Goal: Obtain resource: Download file/media

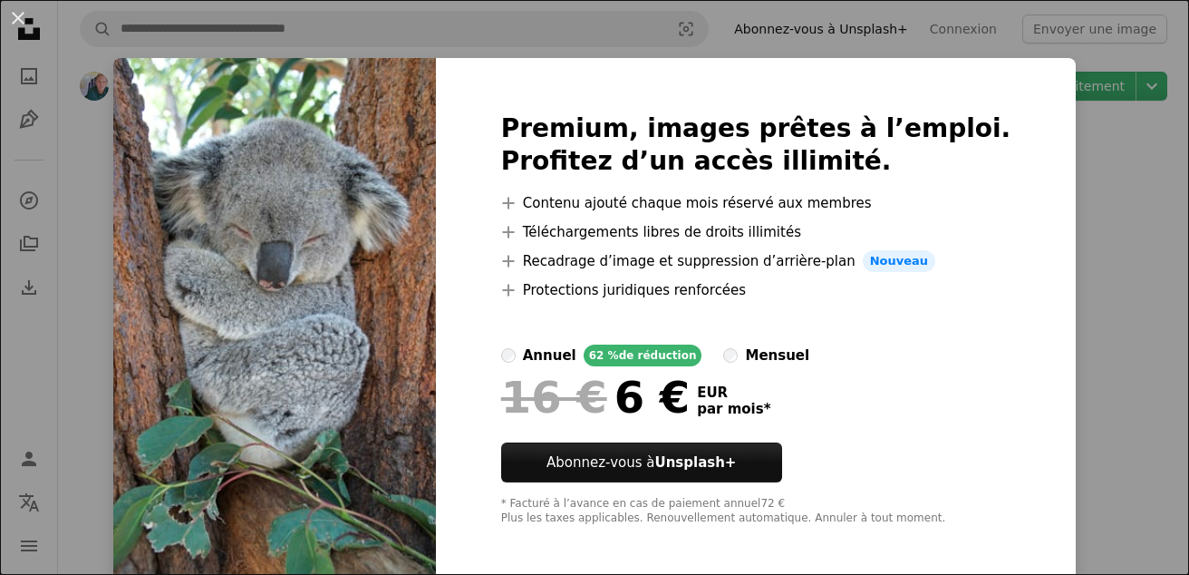
click at [516, 234] on icon "A plus sign" at bounding box center [508, 232] width 15 height 15
click at [1098, 286] on div "An X shape Premium, images prêtes à l’emploi. Profitez d’un accès illimité. A p…" at bounding box center [594, 287] width 1189 height 575
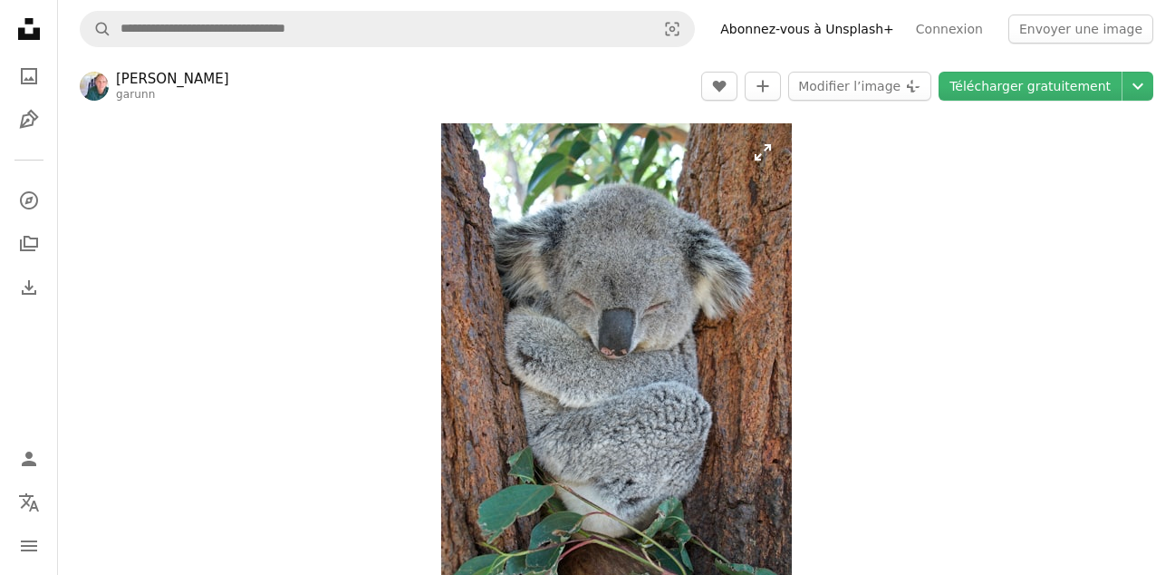
click at [766, 159] on img "Zoom sur cette image" at bounding box center [616, 386] width 351 height 527
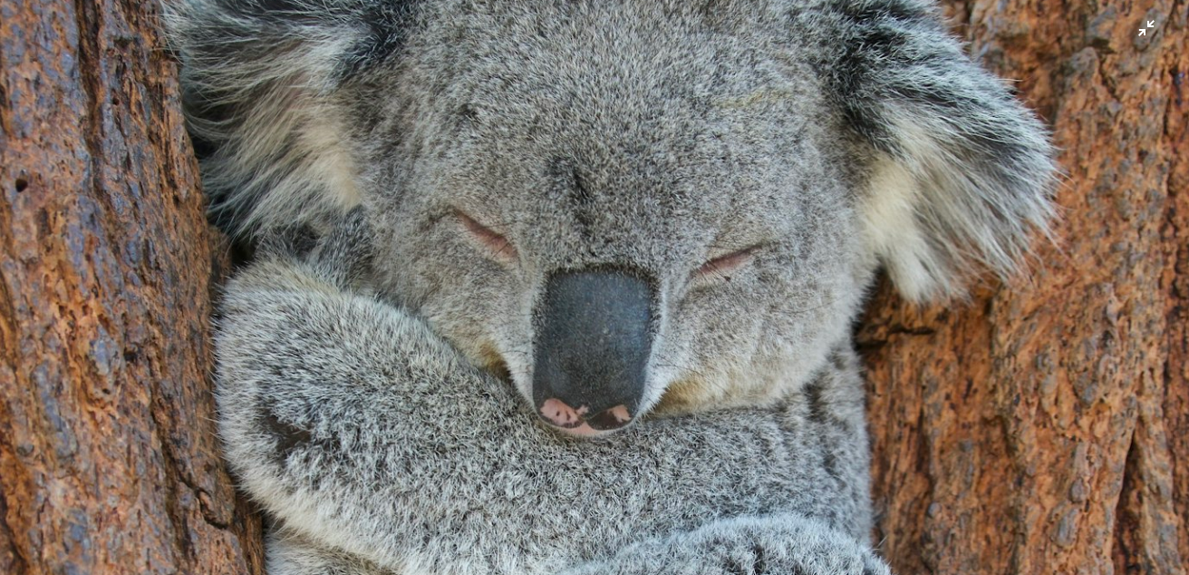
scroll to position [314, 0]
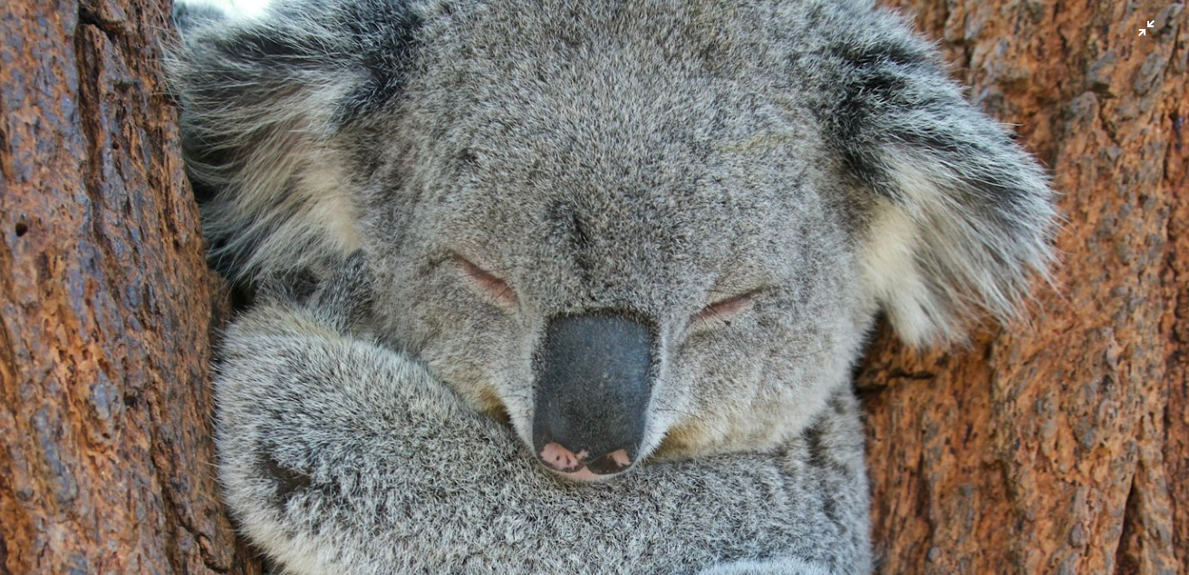
click at [598, 162] on img "Zoom arrière sur cette image" at bounding box center [594, 578] width 1191 height 1786
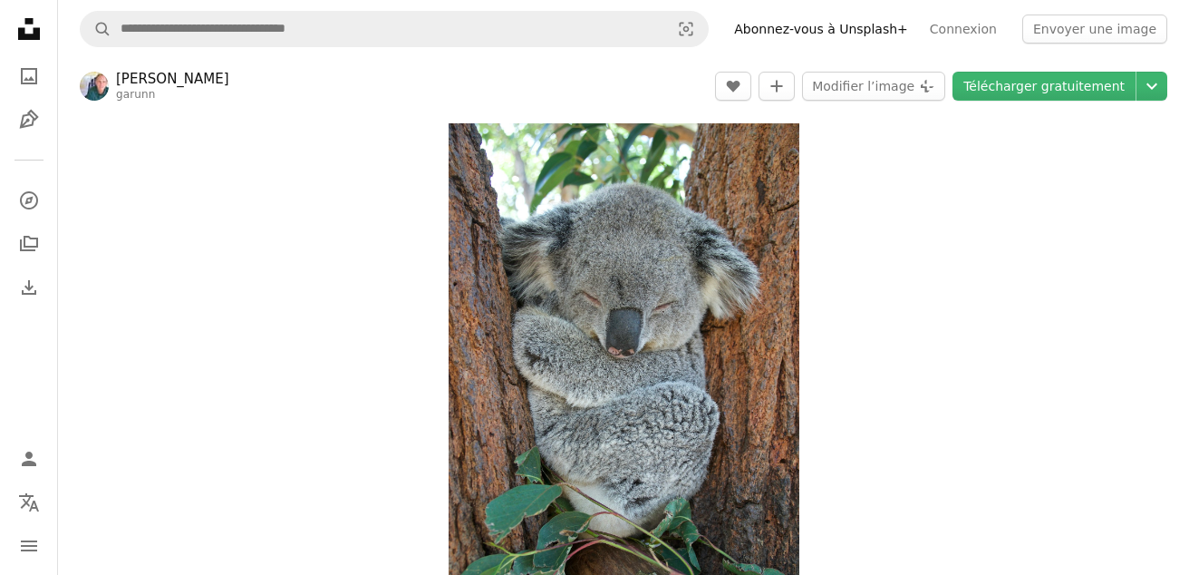
scroll to position [75, 0]
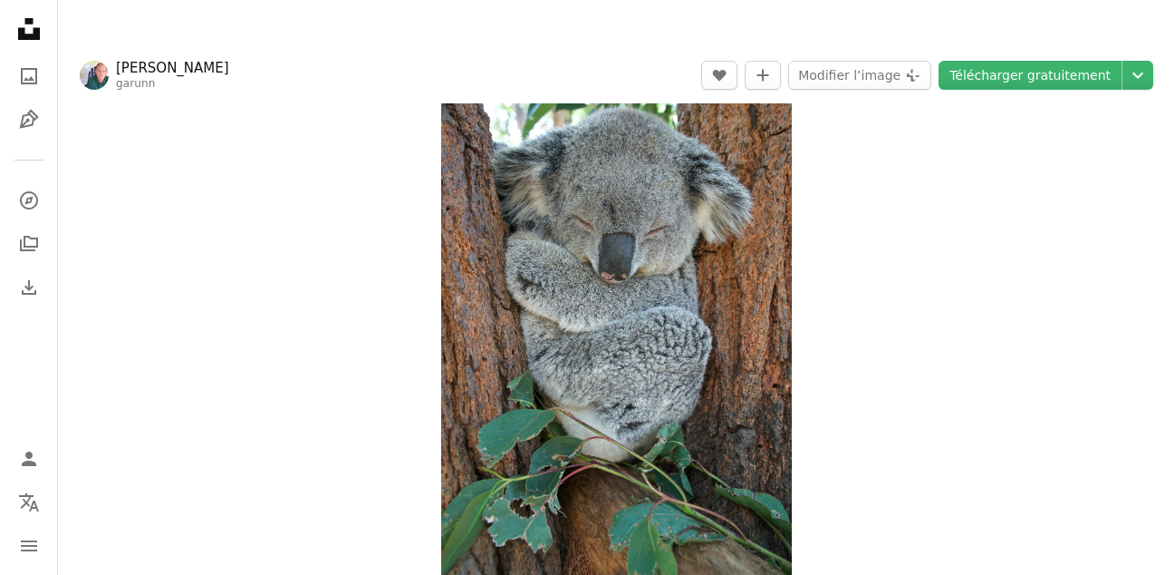
click at [601, 160] on img "Zoom sur cette image" at bounding box center [616, 311] width 351 height 527
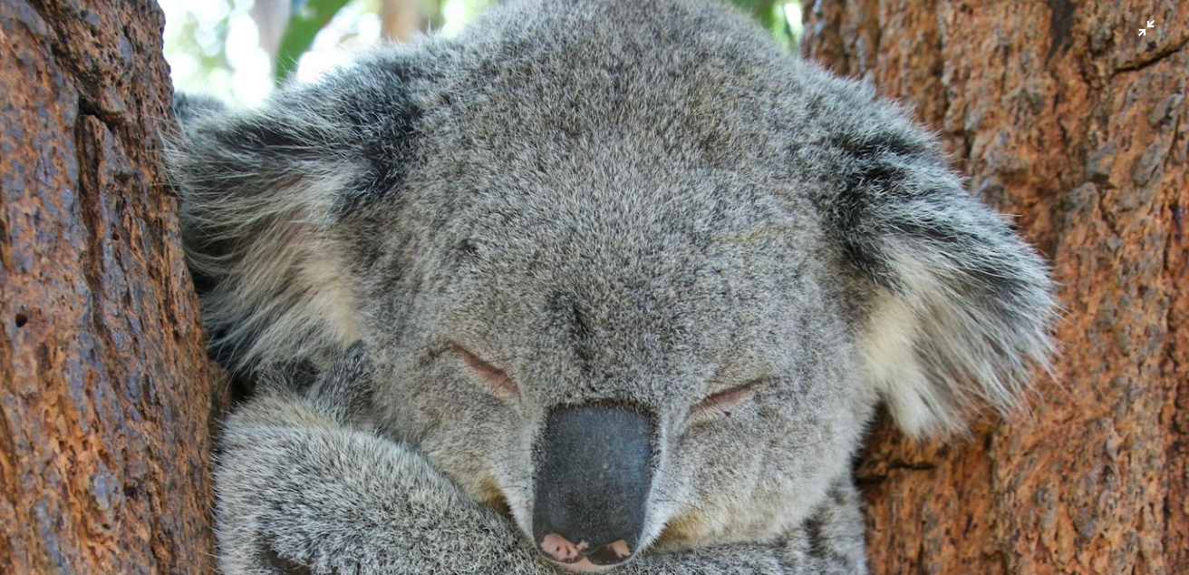
scroll to position [314, 0]
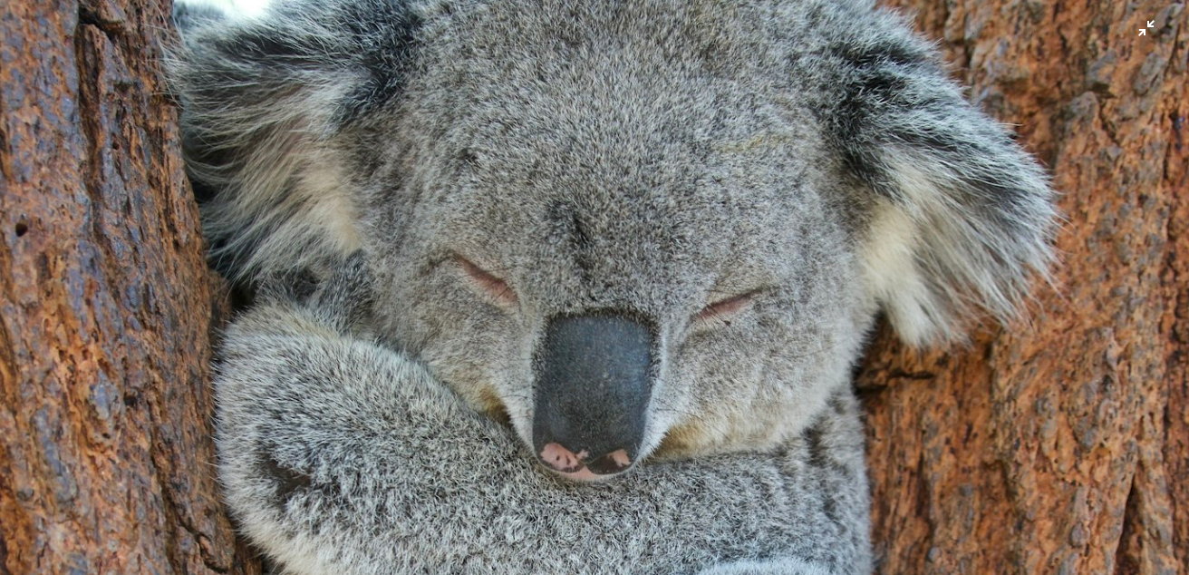
click at [638, 152] on img "Zoom arrière sur cette image" at bounding box center [594, 578] width 1191 height 1786
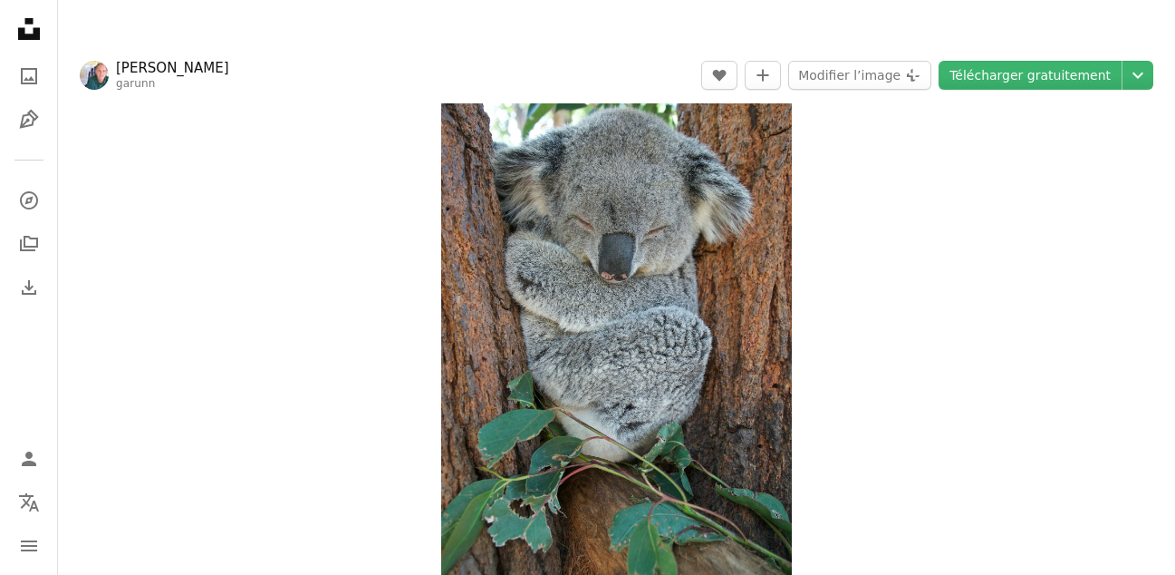
click at [623, 211] on img "Zoom sur cette image" at bounding box center [616, 311] width 351 height 527
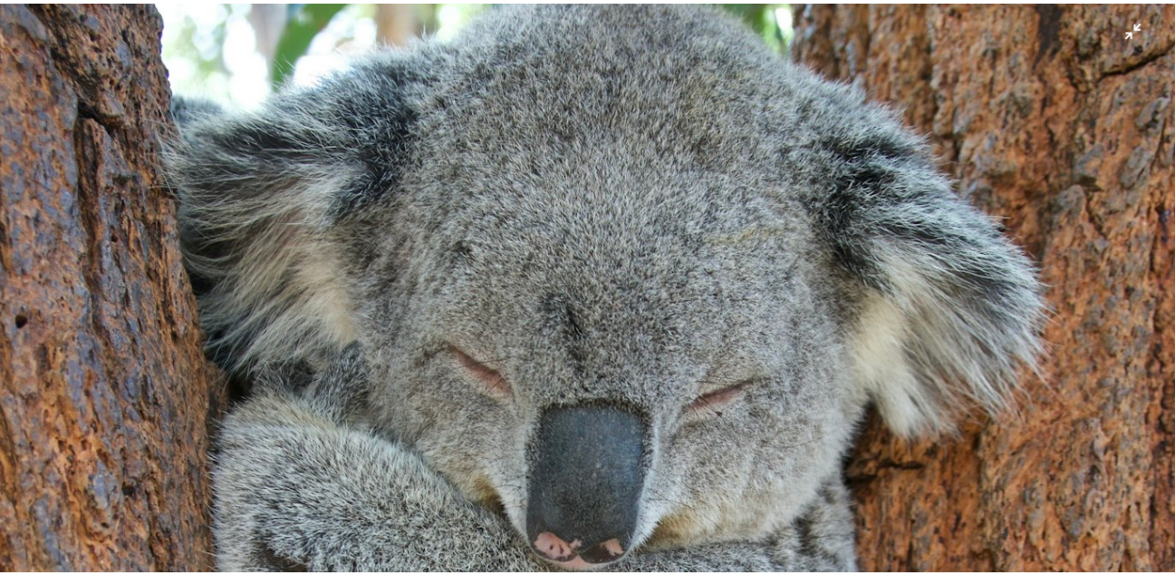
scroll to position [314, 0]
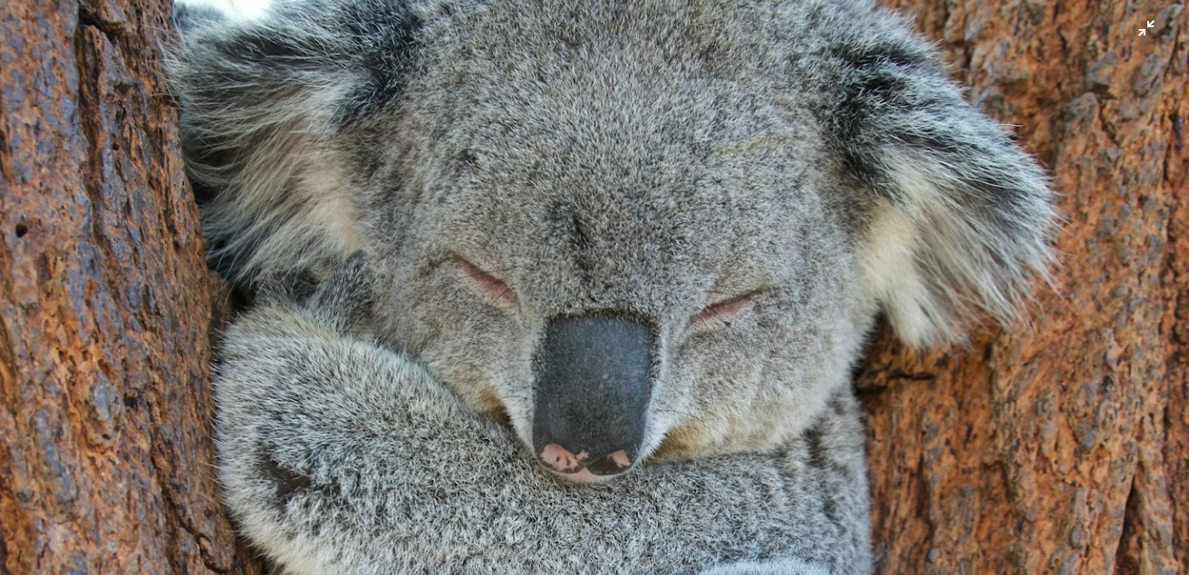
click at [629, 243] on img "Zoom arrière sur cette image" at bounding box center [594, 579] width 1191 height 1786
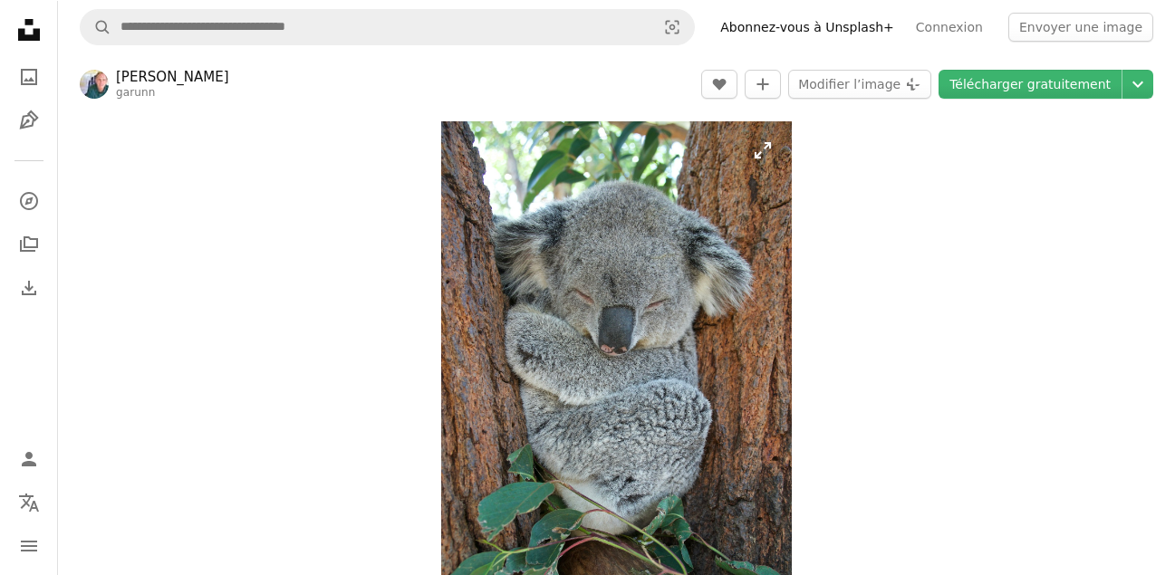
scroll to position [0, 0]
